Goal: Task Accomplishment & Management: Use online tool/utility

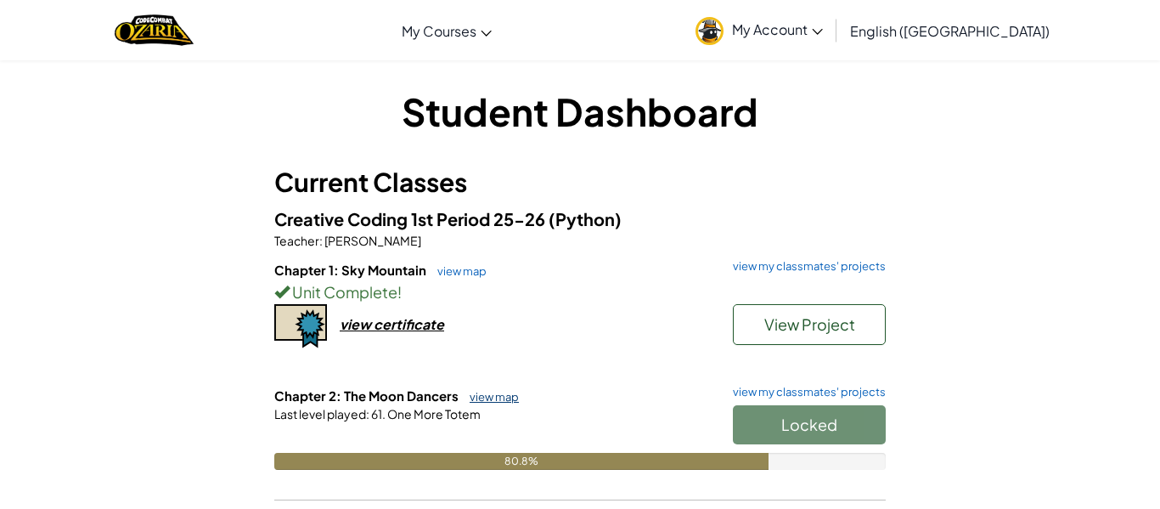
click at [492, 393] on link "view map" at bounding box center [490, 397] width 58 height 14
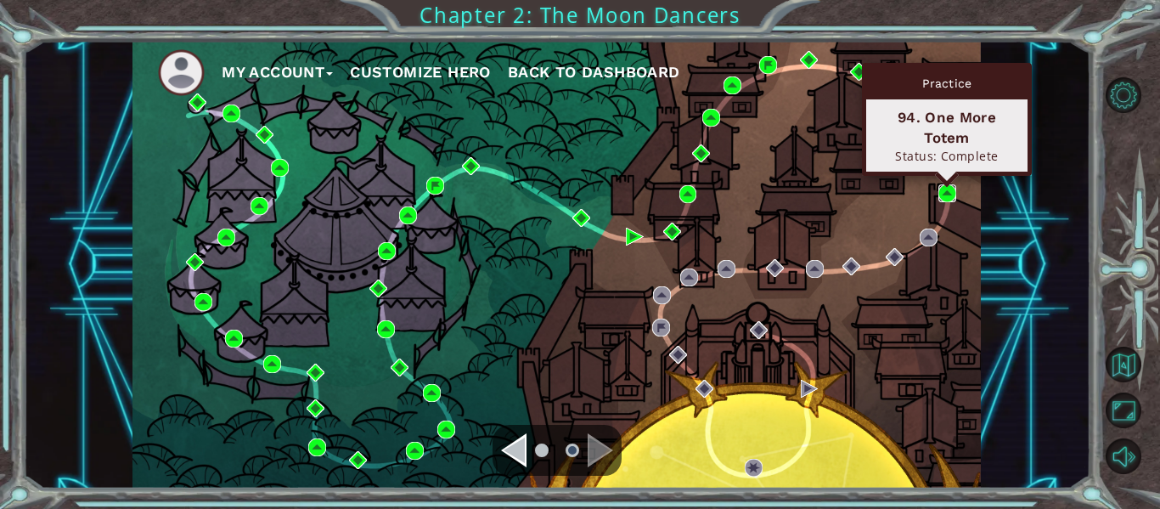
click at [950, 196] on img at bounding box center [947, 193] width 18 height 18
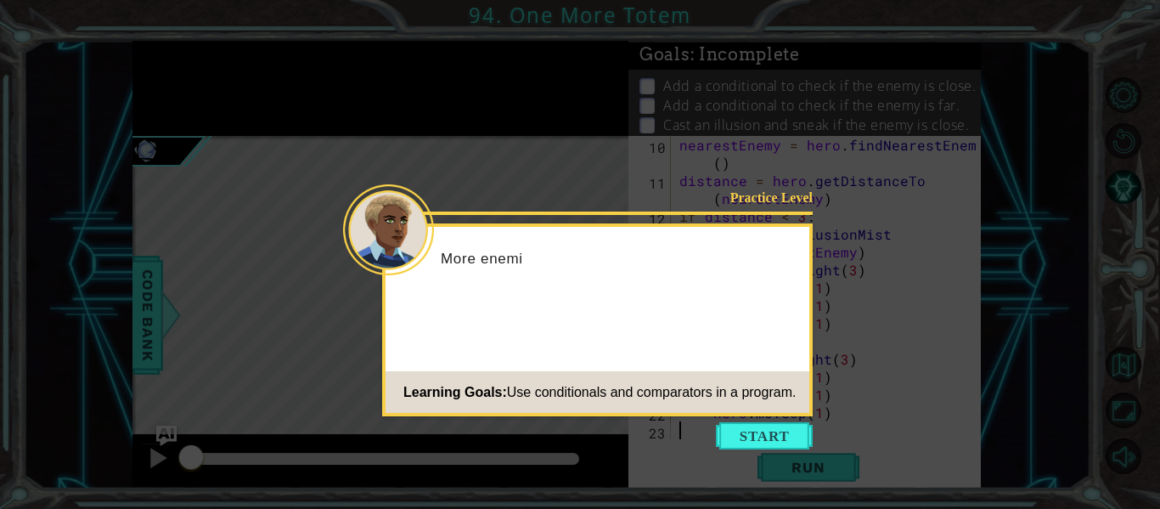
scroll to position [214, 0]
click at [761, 432] on button "Start" at bounding box center [764, 435] width 97 height 27
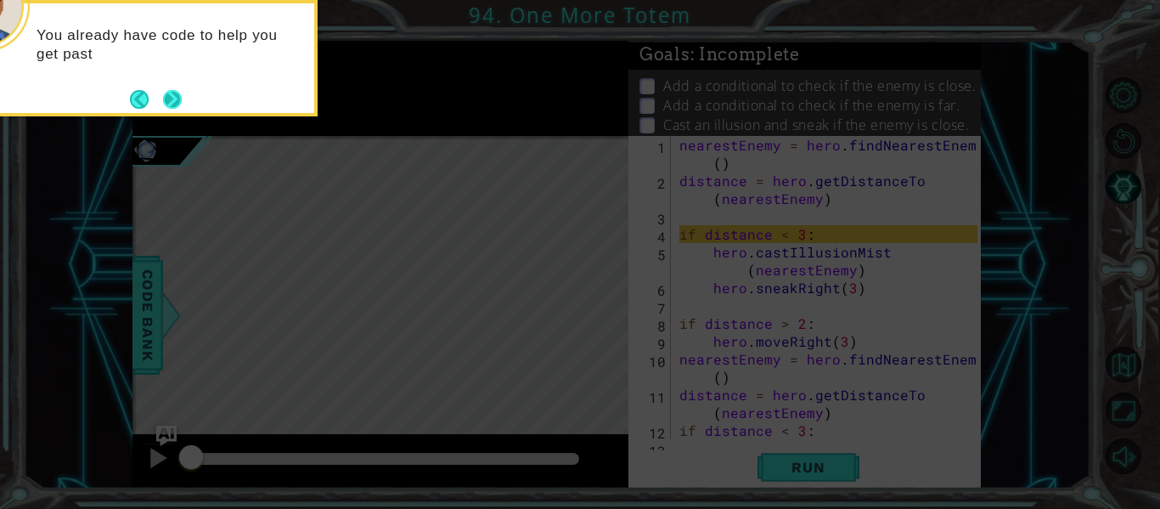
click at [179, 110] on button "Next" at bounding box center [171, 98] width 31 height 31
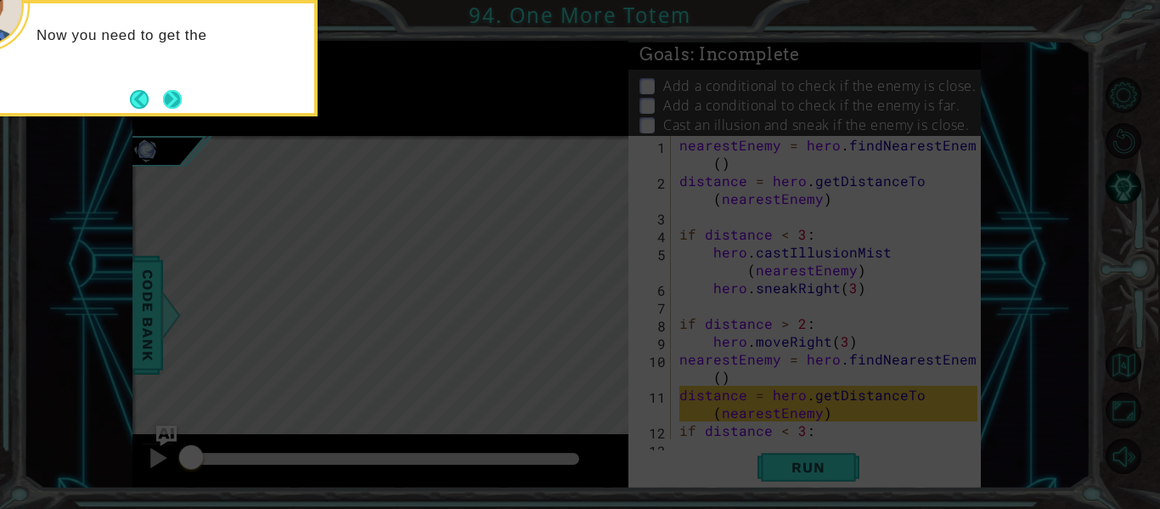
click at [169, 98] on button "Next" at bounding box center [171, 98] width 31 height 31
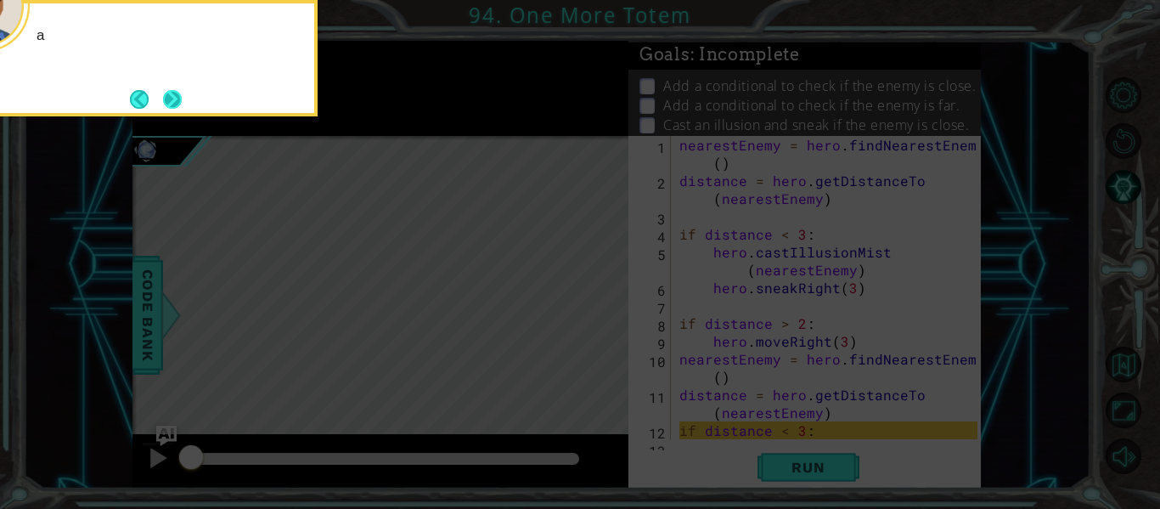
click at [169, 99] on button "Next" at bounding box center [172, 98] width 31 height 31
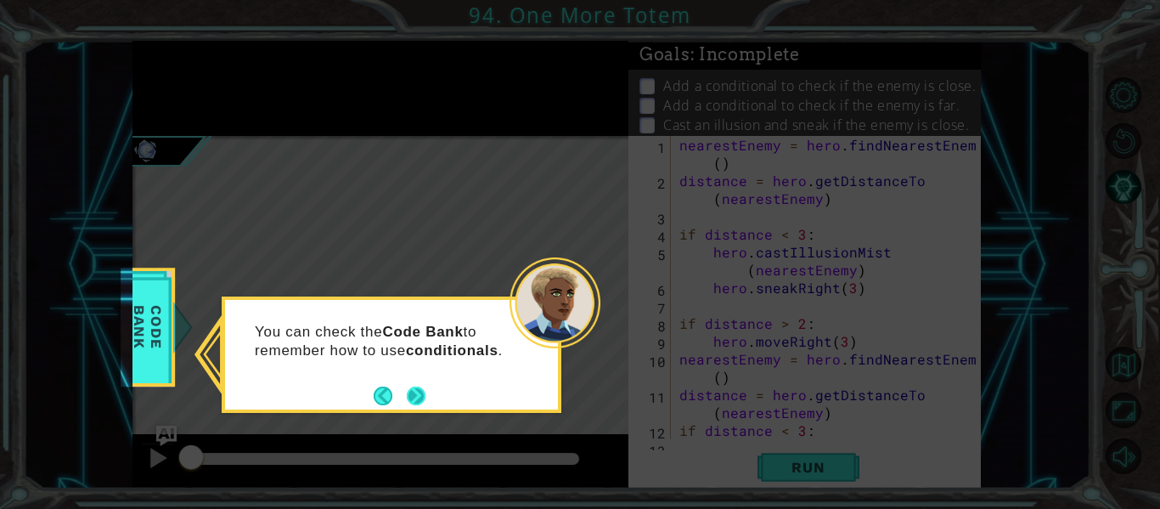
click at [415, 390] on button "Next" at bounding box center [415, 395] width 25 height 25
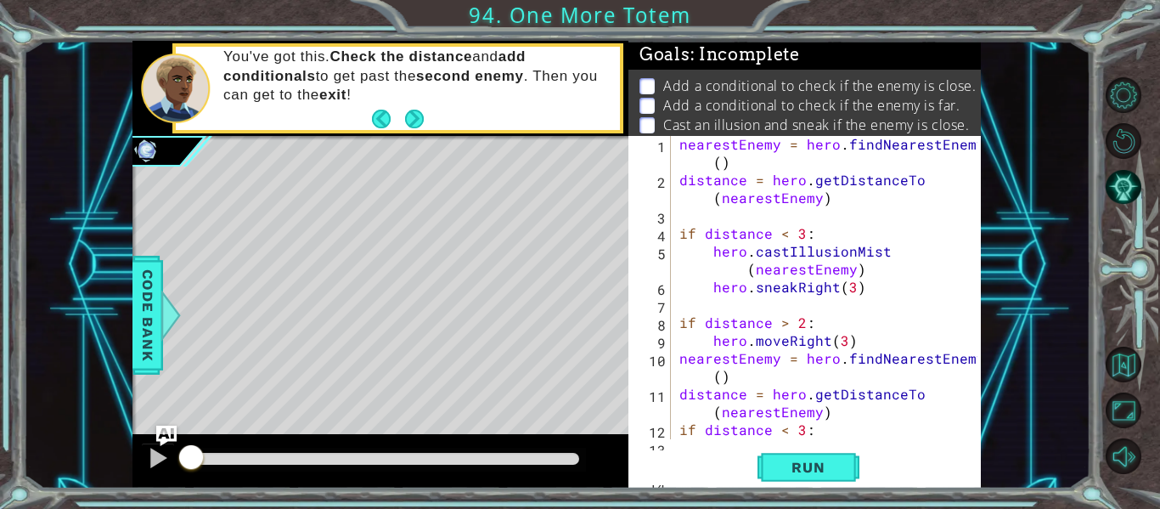
scroll to position [4, 0]
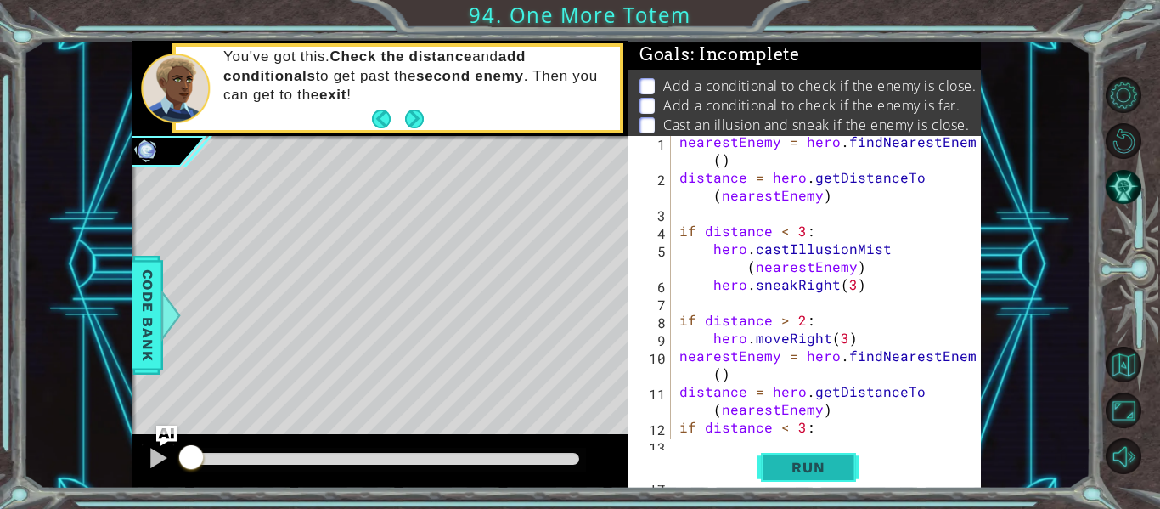
click at [783, 463] on span "Run" at bounding box center [807, 467] width 67 height 17
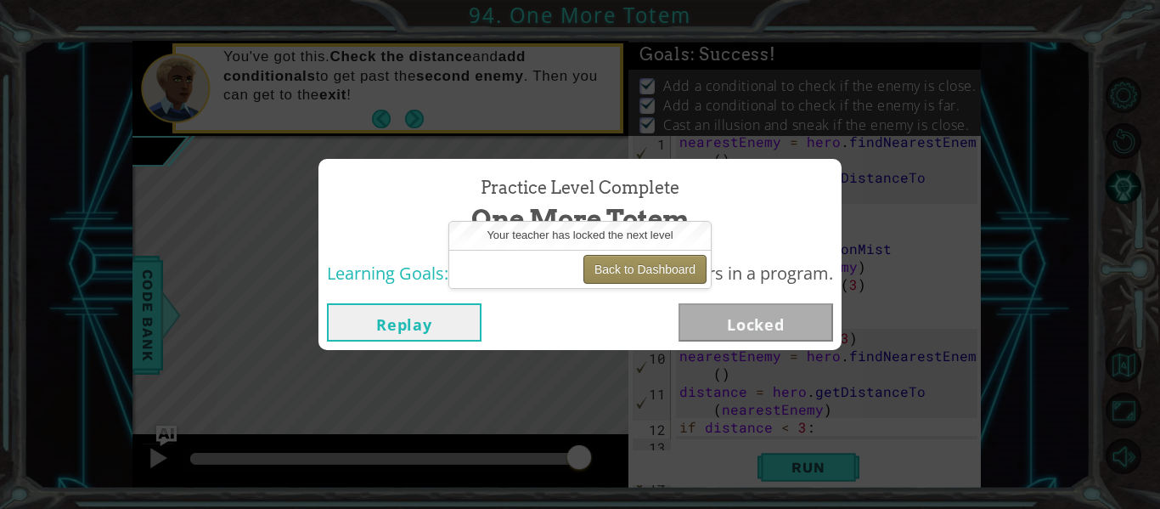
click at [630, 272] on button "Back to Dashboard" at bounding box center [644, 269] width 123 height 29
click at [648, 270] on button "Back to Dashboard" at bounding box center [644, 269] width 123 height 29
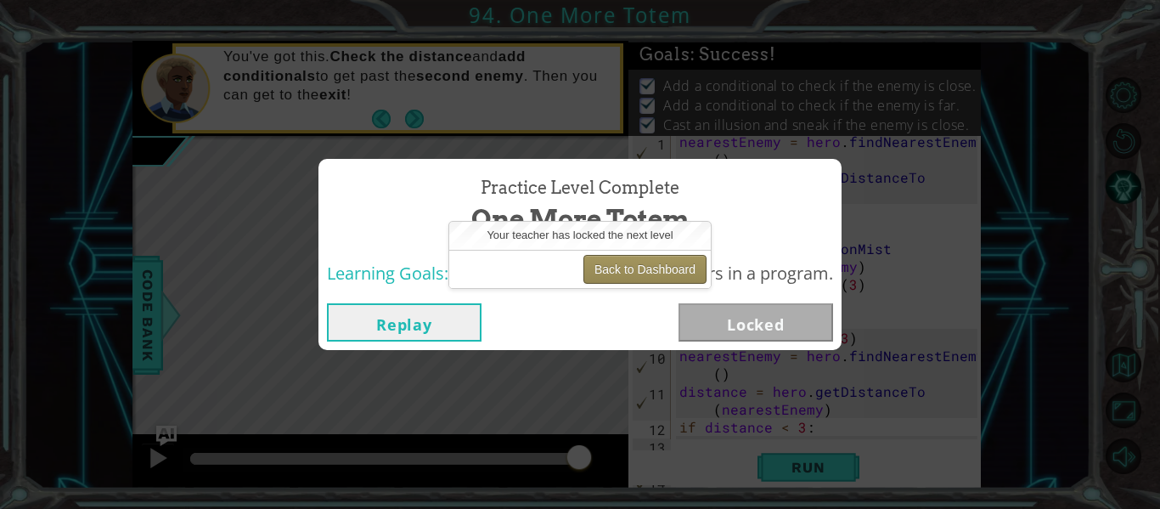
click at [648, 270] on button "Back to Dashboard" at bounding box center [644, 269] width 123 height 29
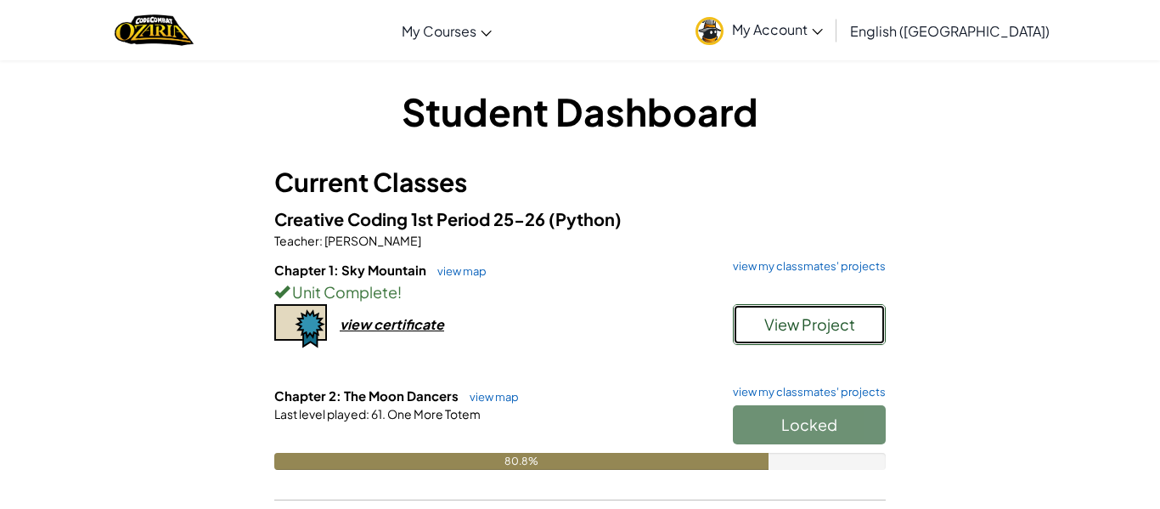
click at [800, 315] on span "View Project" at bounding box center [809, 324] width 91 height 20
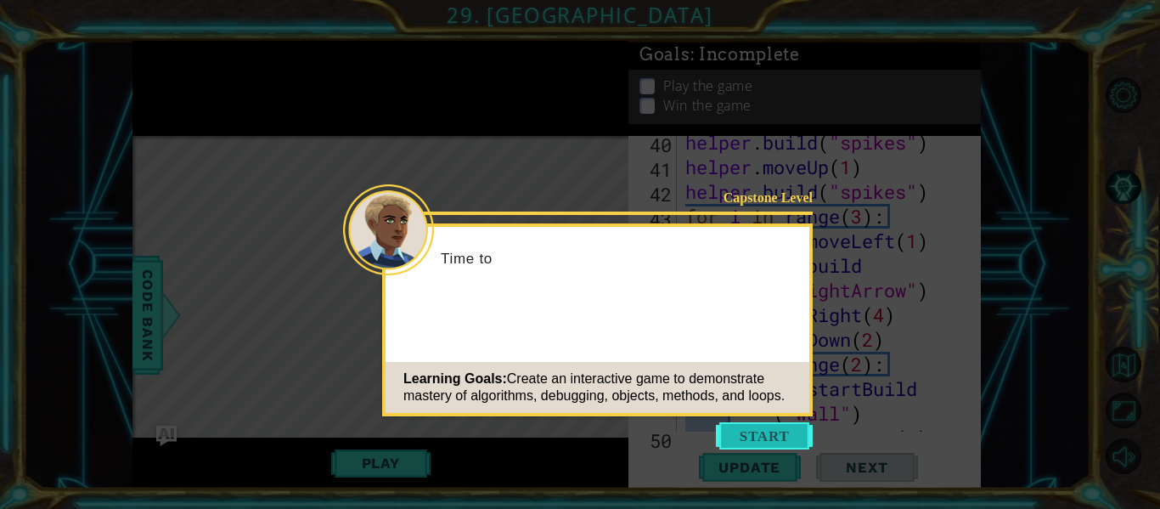
scroll to position [1847, 0]
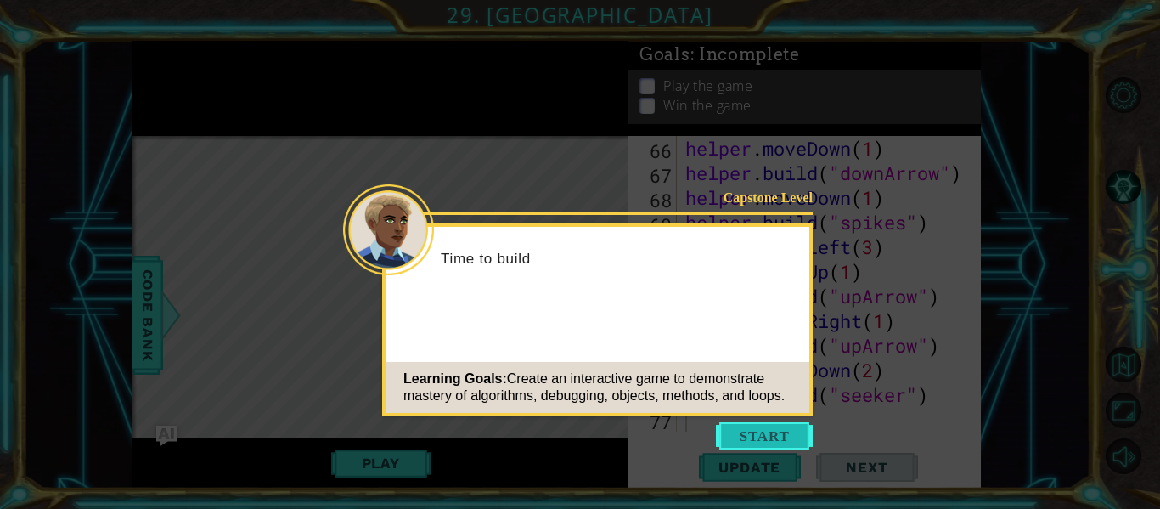
click at [764, 447] on button "Start" at bounding box center [764, 435] width 97 height 27
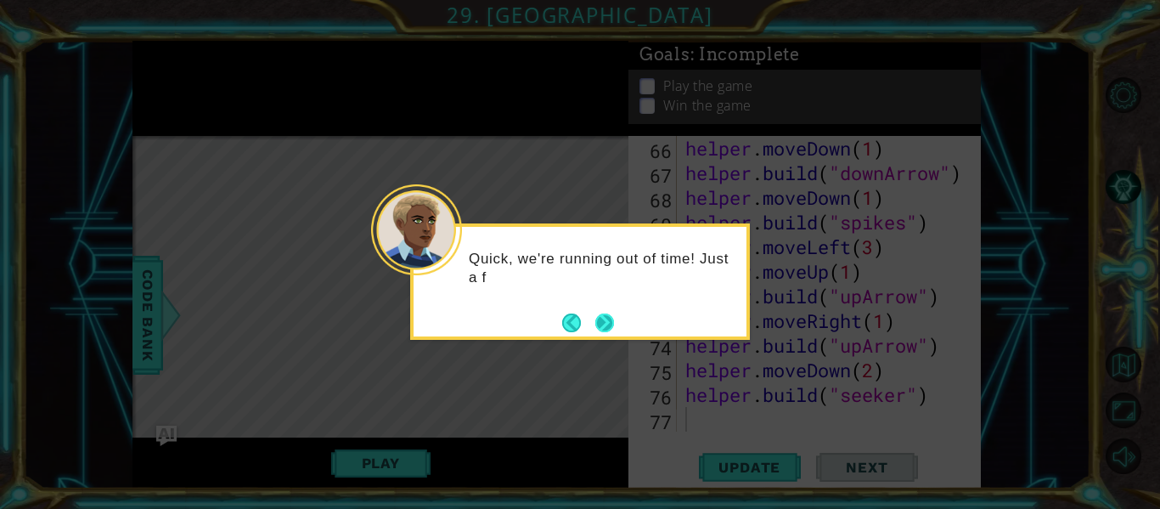
click at [594, 318] on button "Next" at bounding box center [604, 322] width 20 height 20
click at [595, 318] on button "Next" at bounding box center [605, 322] width 20 height 20
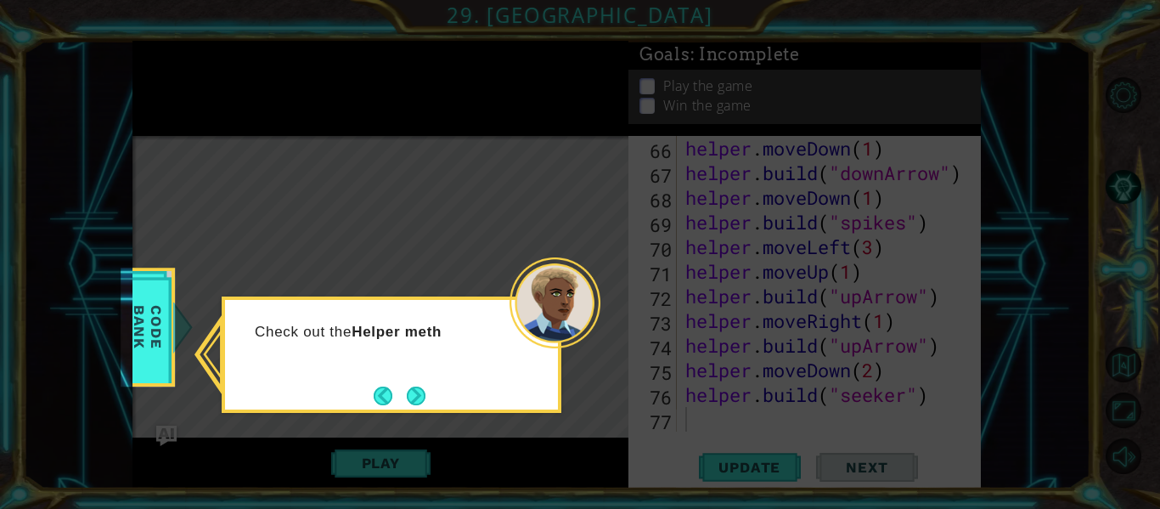
click at [430, 397] on div "Check out the Helper meth" at bounding box center [392, 354] width 340 height 116
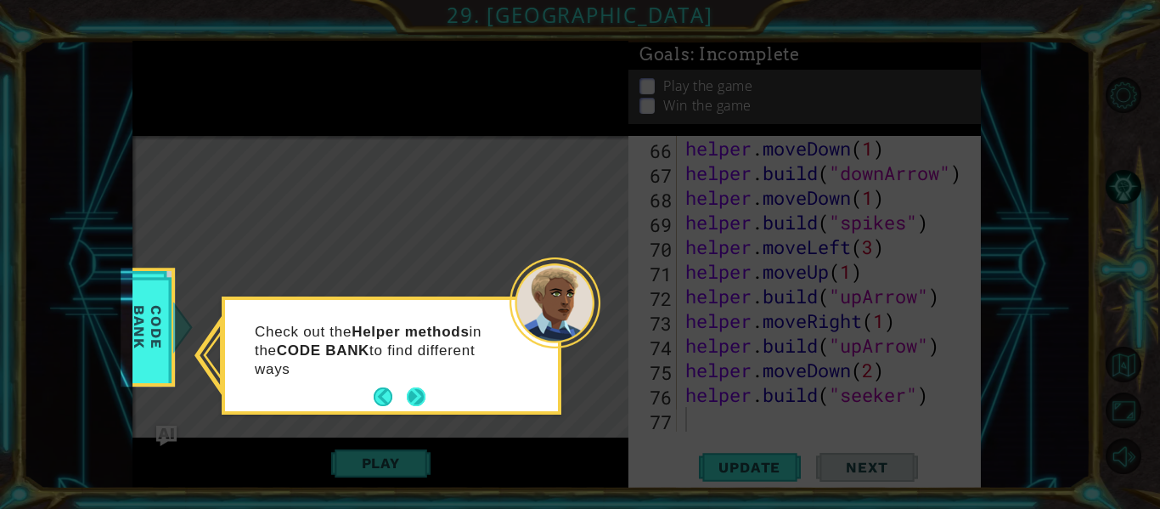
click at [419, 391] on button "Next" at bounding box center [417, 397] width 20 height 20
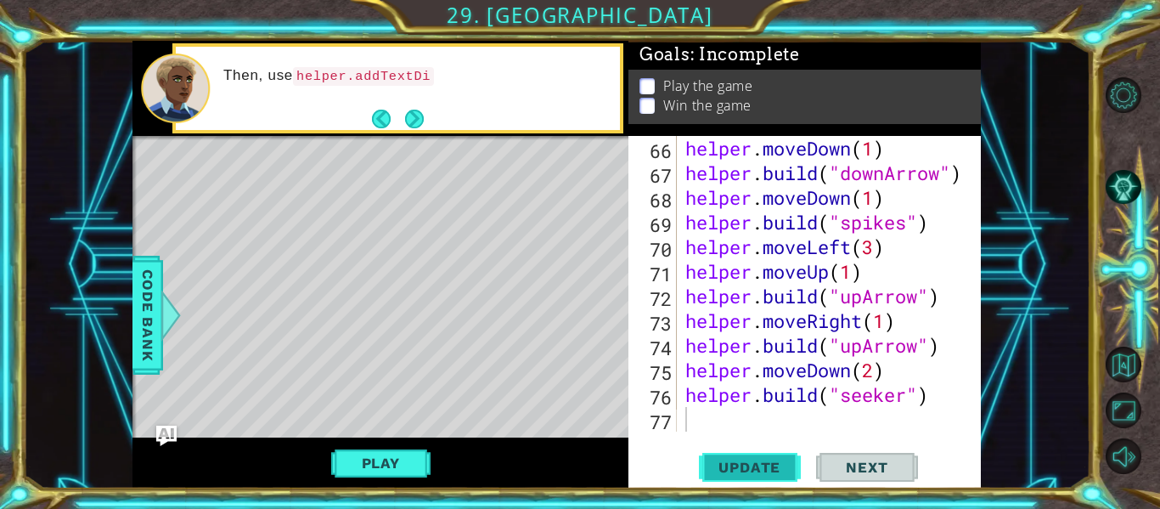
click at [785, 464] on span "Update" at bounding box center [749, 467] width 96 height 17
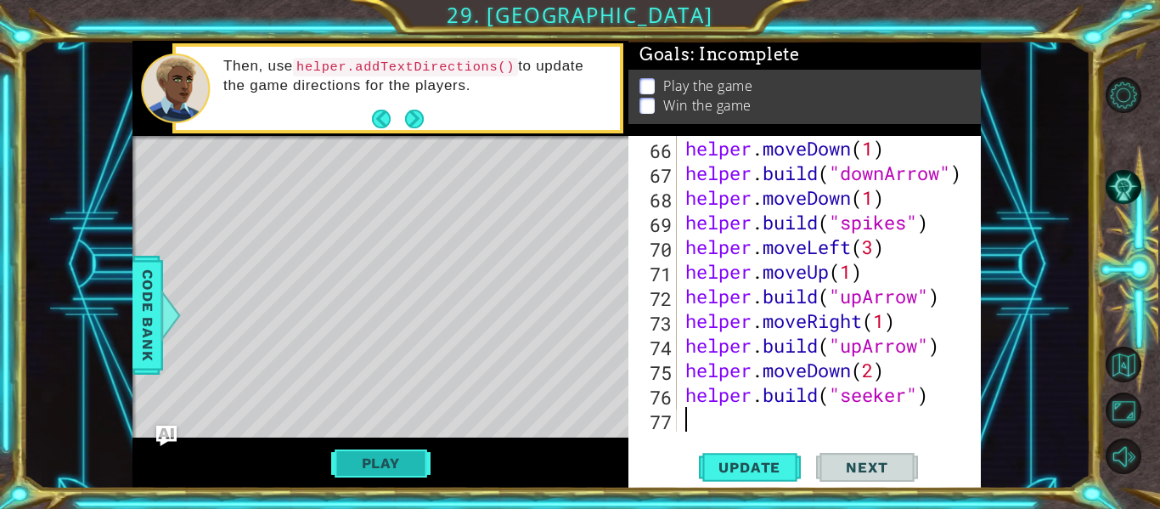
click at [420, 464] on button "Play" at bounding box center [380, 463] width 99 height 32
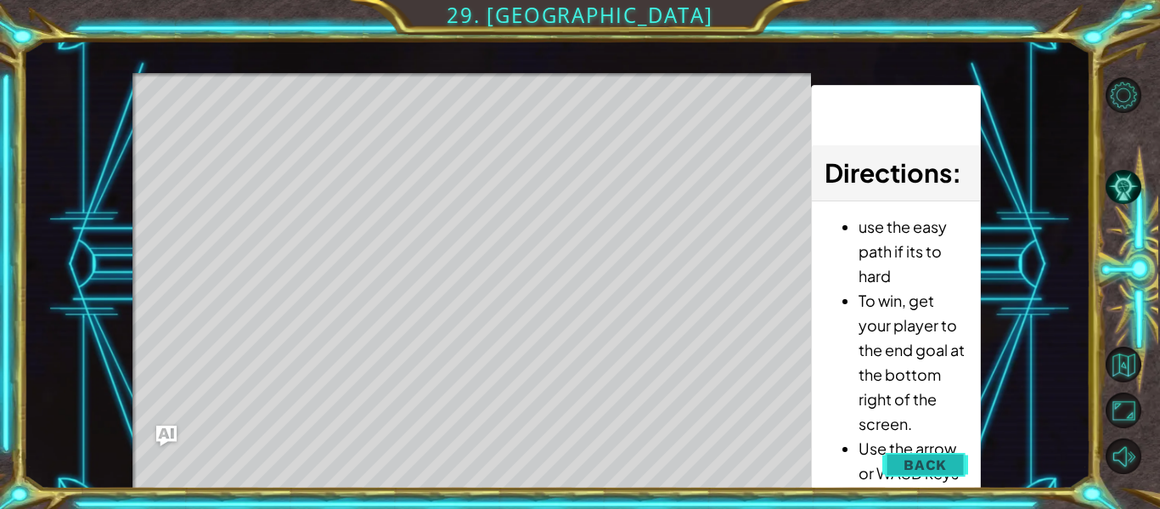
click at [918, 456] on span "Back" at bounding box center [924, 464] width 43 height 17
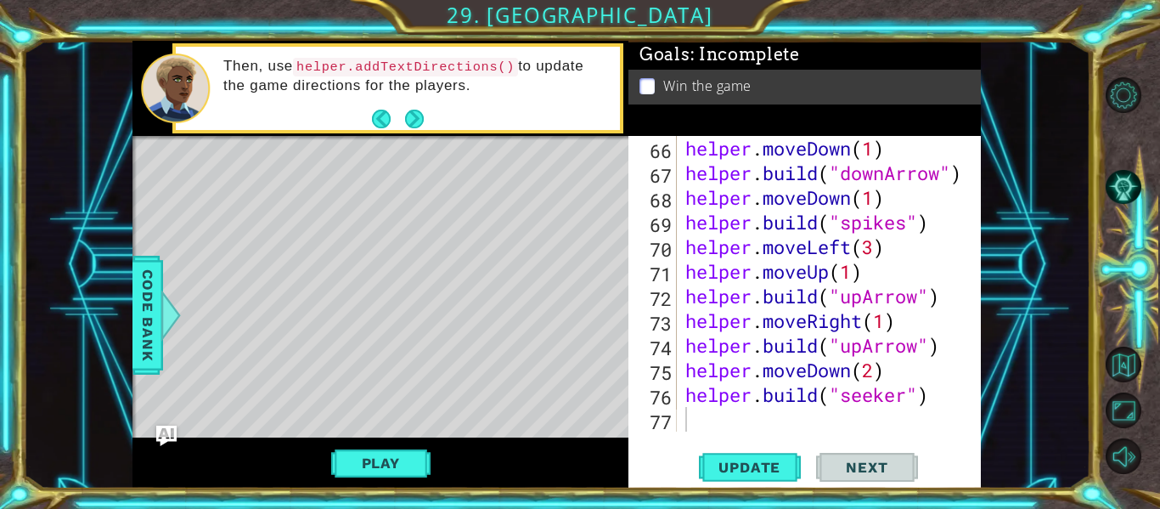
click at [739, 433] on div "66 67 68 69 70 71 72 73 74 75 76 77 helper . moveDown ( 1 ) helper . build ( "d…" at bounding box center [804, 312] width 352 height 352
click at [751, 481] on button "Update" at bounding box center [750, 467] width 102 height 35
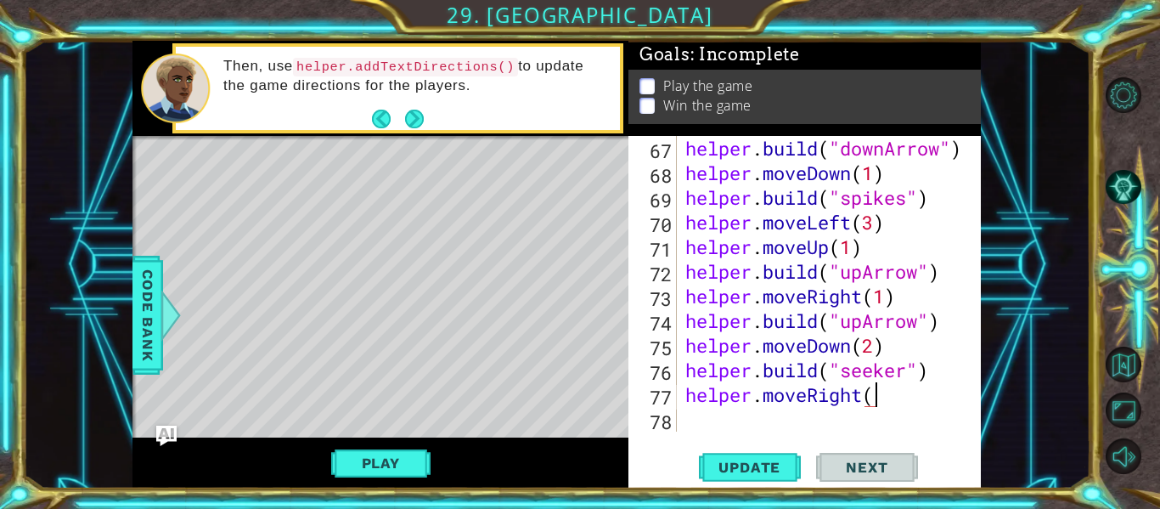
scroll to position [0, 8]
click at [773, 467] on span "Update" at bounding box center [749, 467] width 96 height 17
click at [919, 398] on div "helper . build ( "downArrow" ) helper . moveDown ( 1 ) helper . build ( "spikes…" at bounding box center [834, 308] width 304 height 345
type textarea "h"
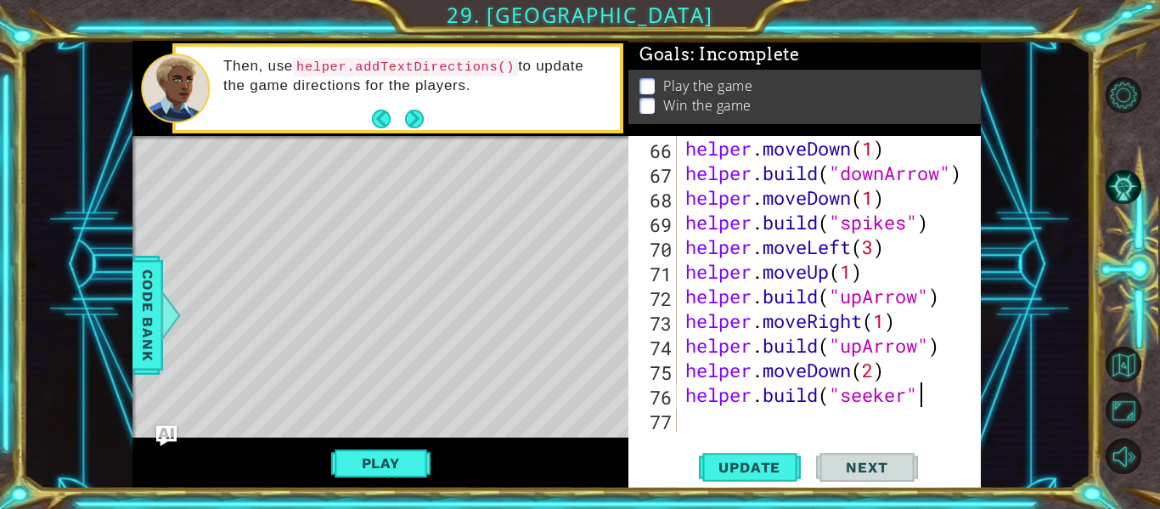
scroll to position [0, 10]
type textarea "[DOMAIN_NAME]("seeker")"
click at [742, 467] on span "Update" at bounding box center [749, 467] width 96 height 17
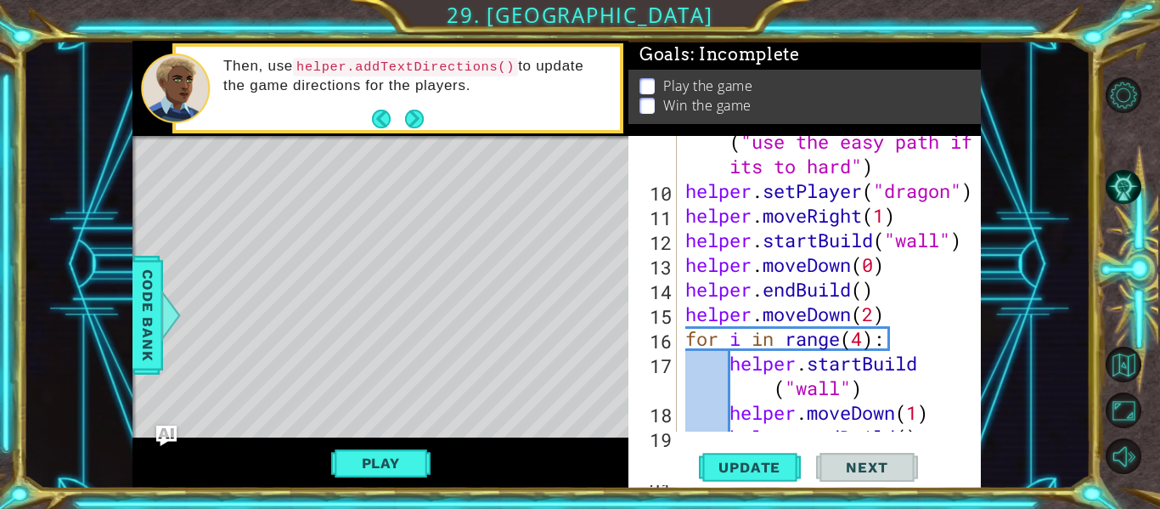
scroll to position [302, 0]
click at [362, 458] on button "Play" at bounding box center [380, 463] width 99 height 32
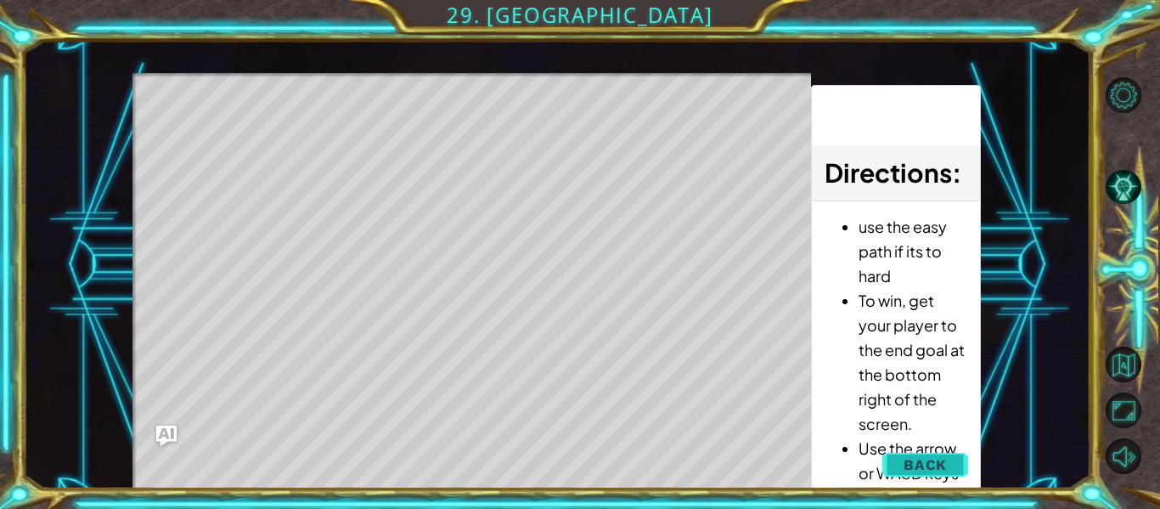
click at [937, 474] on button "Back" at bounding box center [925, 464] width 86 height 34
